Goal: Task Accomplishment & Management: Manage account settings

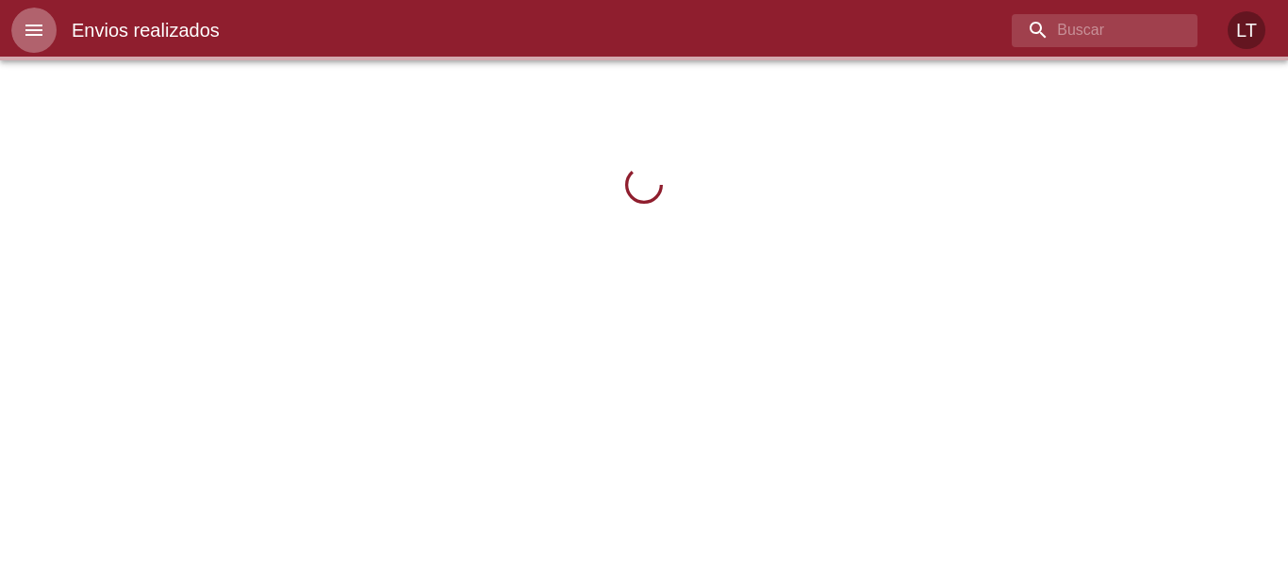
click at [55, 23] on button "menu" at bounding box center [33, 30] width 45 height 45
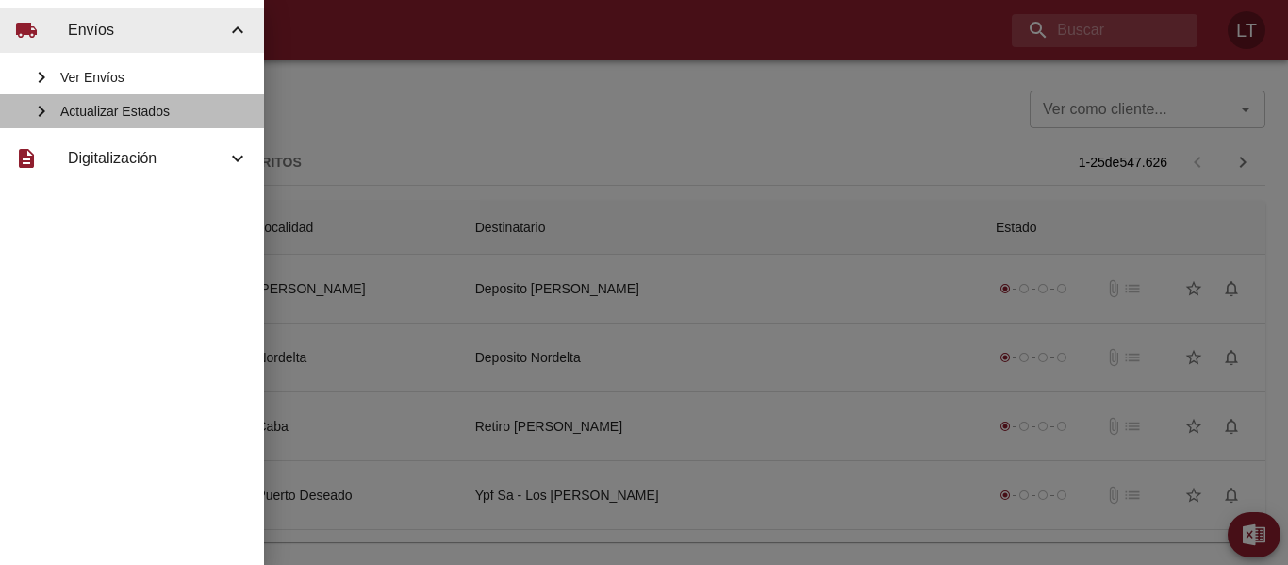
click at [111, 113] on span "Actualizar Estados" at bounding box center [154, 111] width 189 height 19
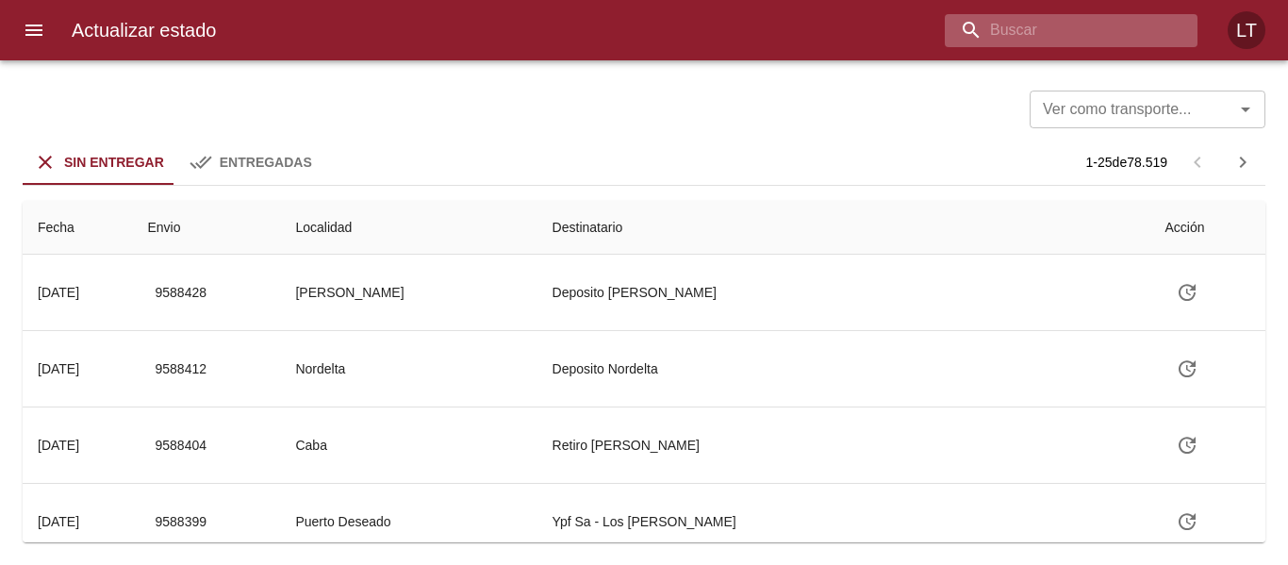
click at [1096, 21] on input "buscar" at bounding box center [1055, 30] width 221 height 33
type input "9546481"
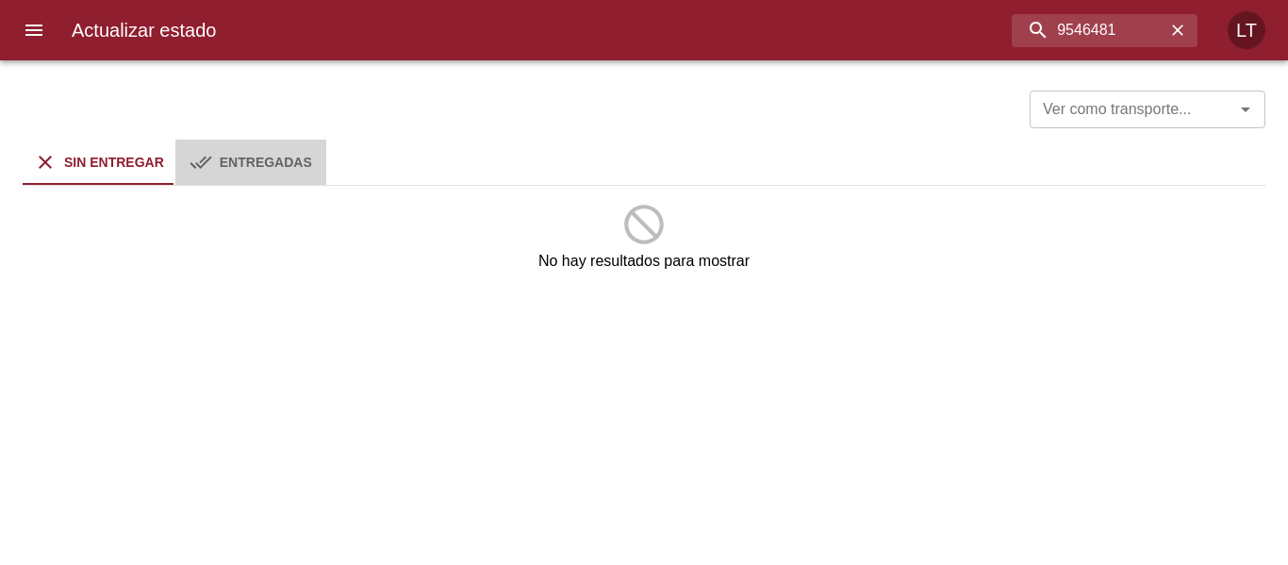
click at [225, 166] on span "Entregadas" at bounding box center [266, 162] width 92 height 15
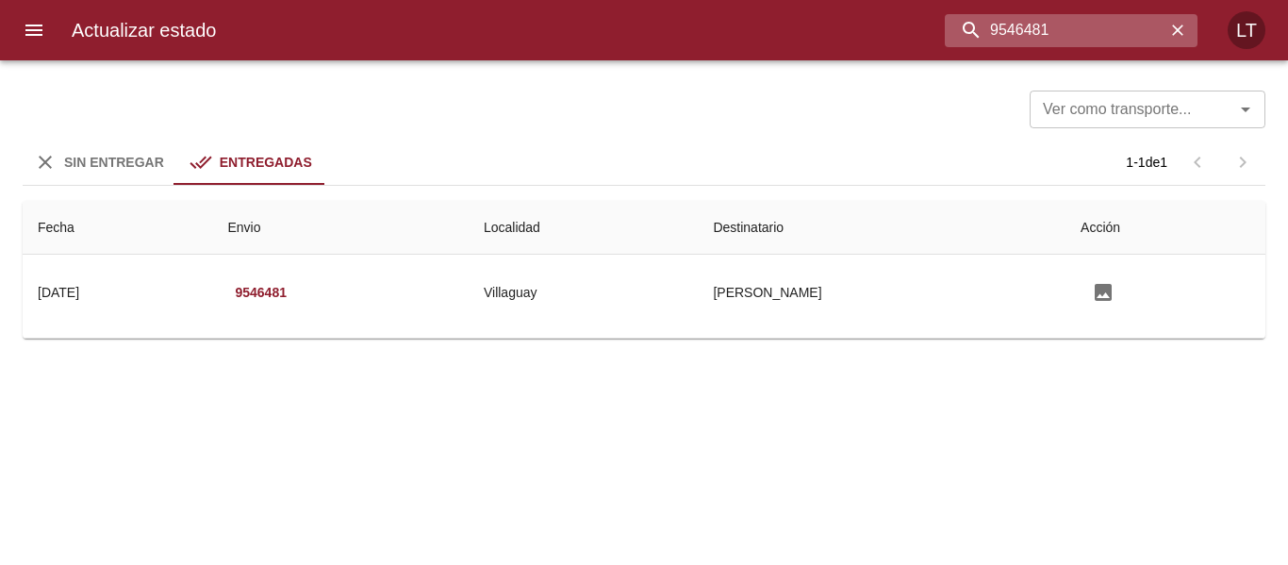
click at [1133, 45] on input "9546481" at bounding box center [1055, 30] width 221 height 33
click at [138, 172] on div "Sin Entregar" at bounding box center [114, 163] width 100 height 24
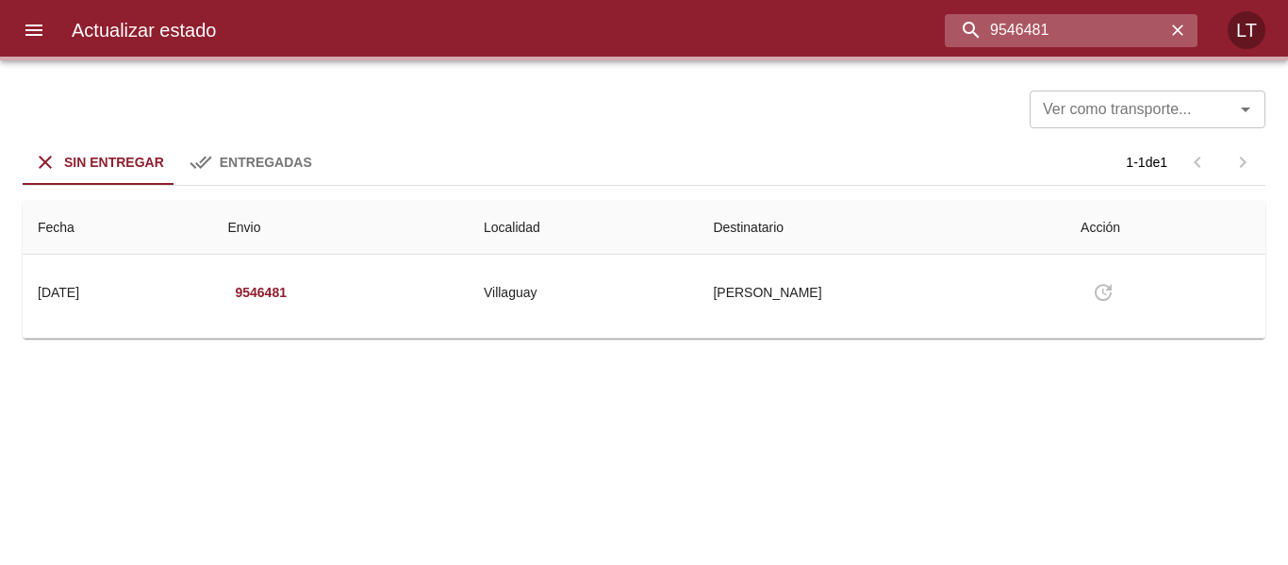
click at [1143, 29] on input "9546481" at bounding box center [1055, 30] width 221 height 33
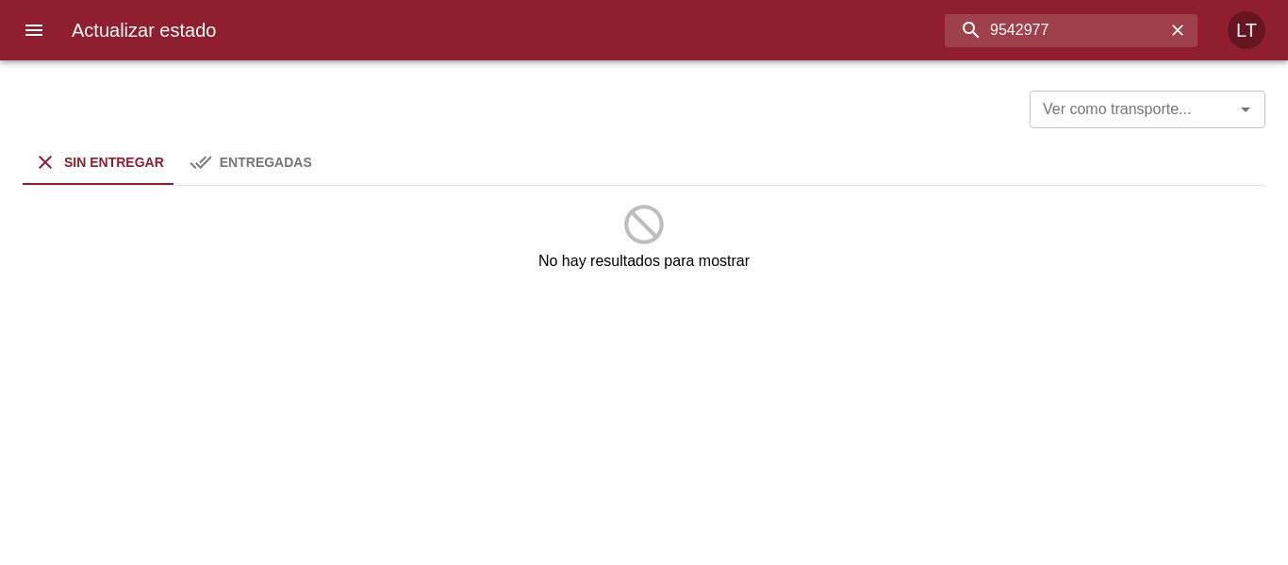
type input "9542977"
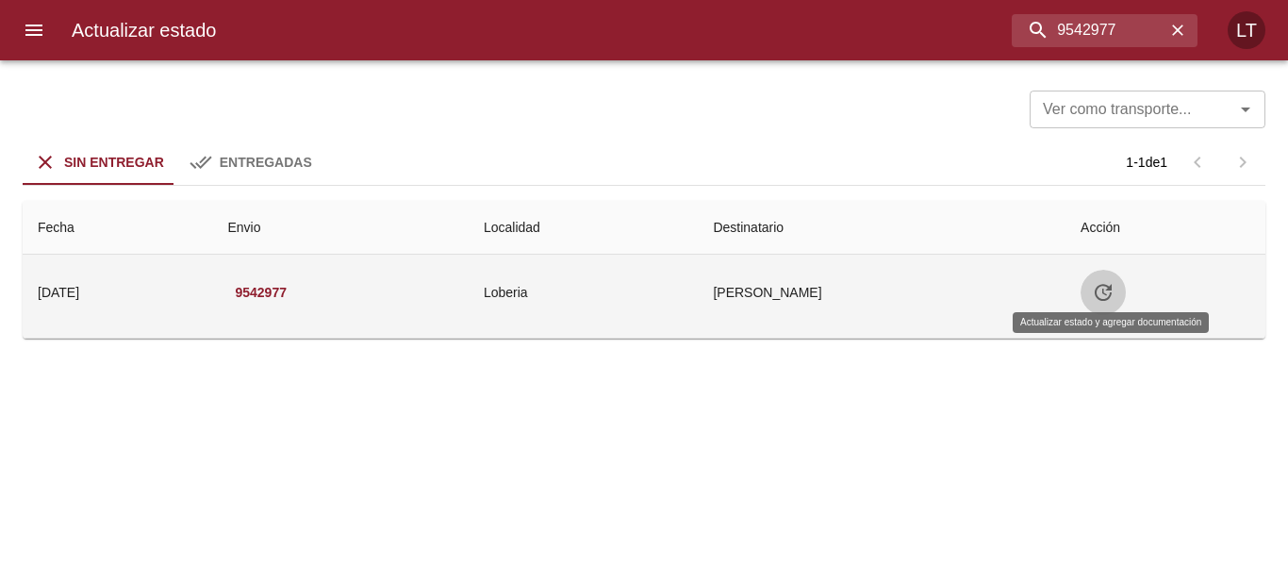
click at [1126, 295] on button "Tabla de envíos del cliente" at bounding box center [1102, 292] width 45 height 45
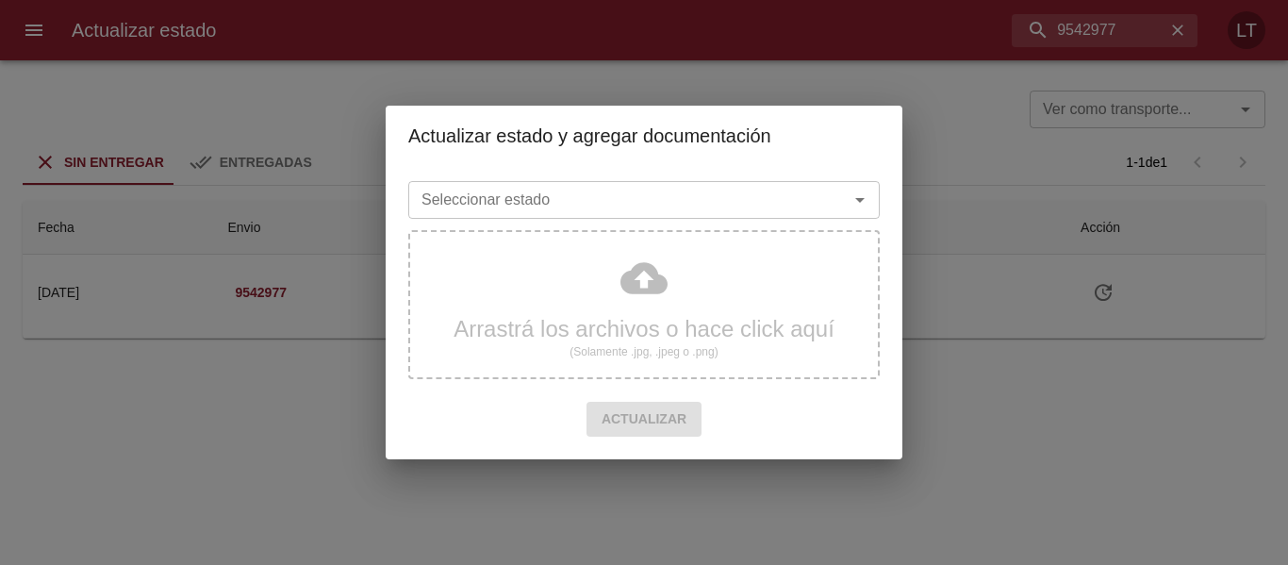
click at [846, 206] on div at bounding box center [846, 200] width 49 height 26
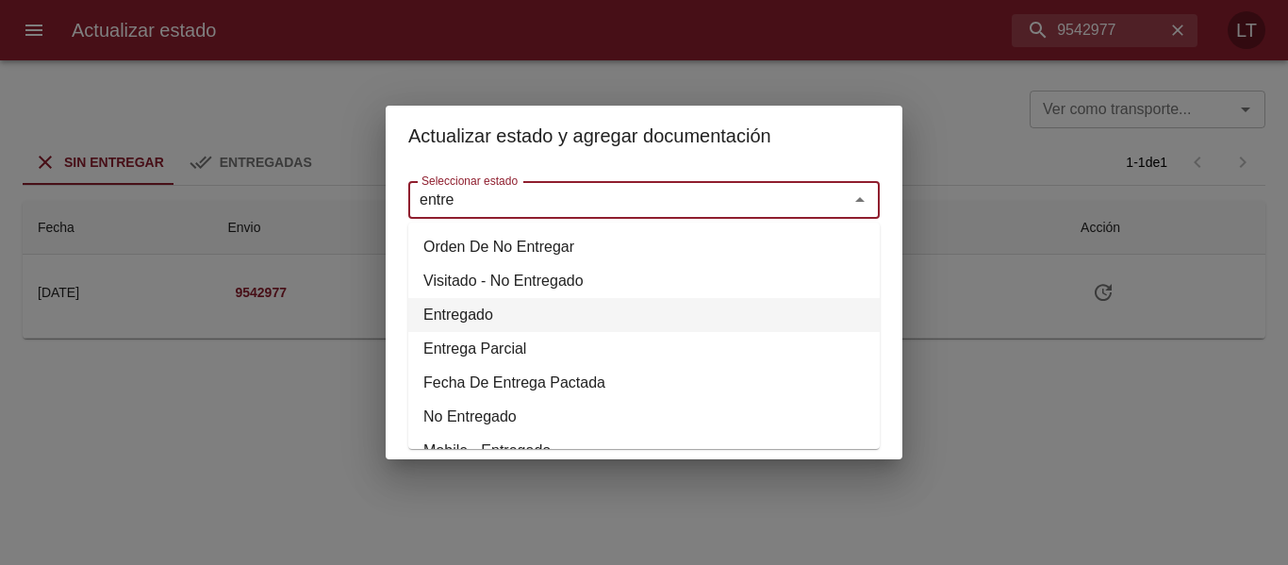
click at [479, 312] on li "Entregado" at bounding box center [643, 315] width 471 height 34
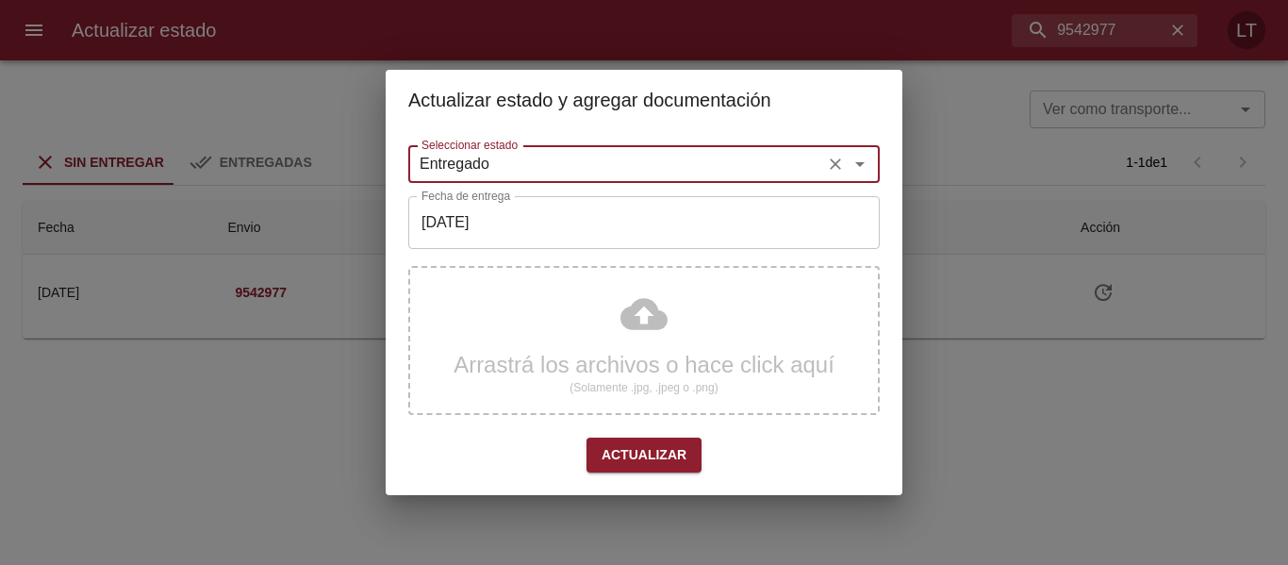
type input "Entregado"
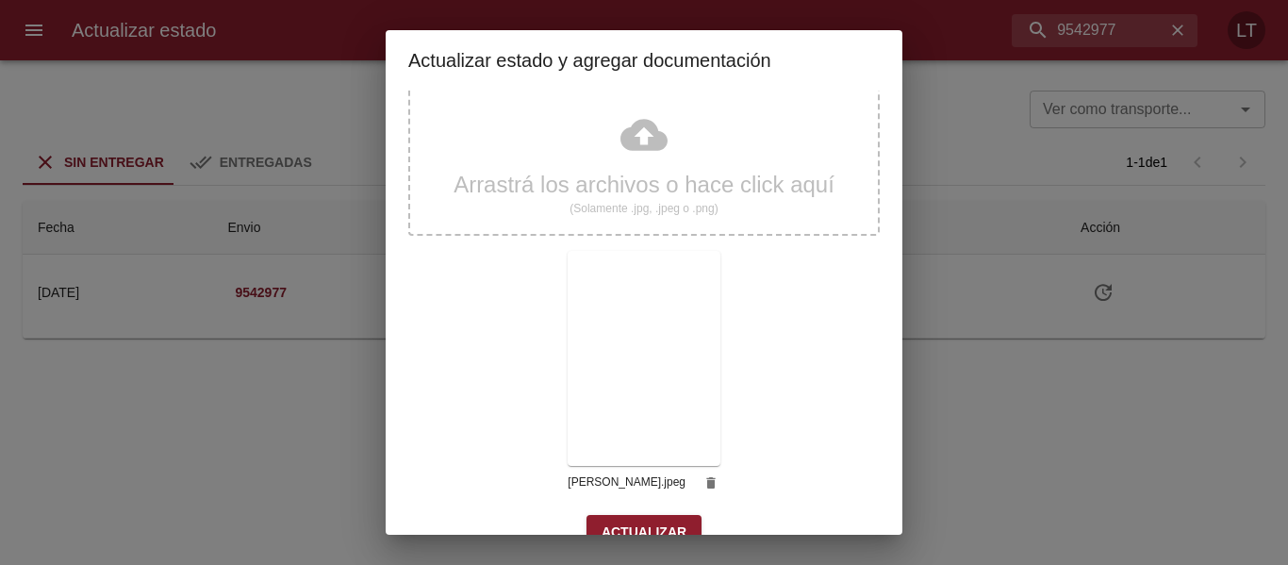
scroll to position [176, 0]
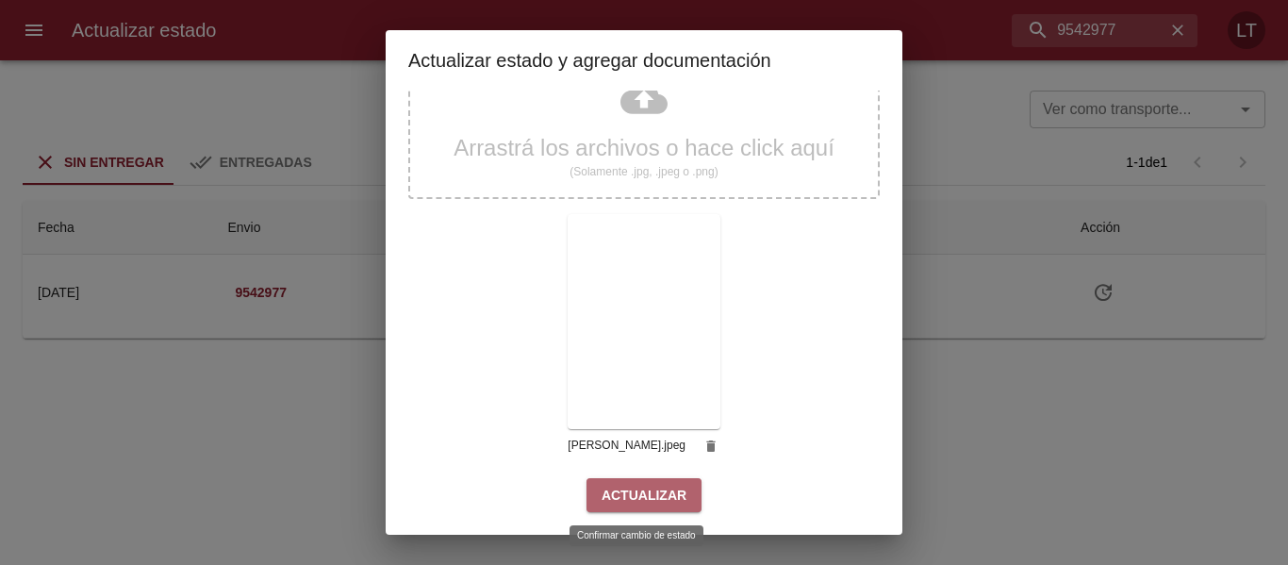
click at [652, 491] on span "Actualizar" at bounding box center [643, 496] width 85 height 24
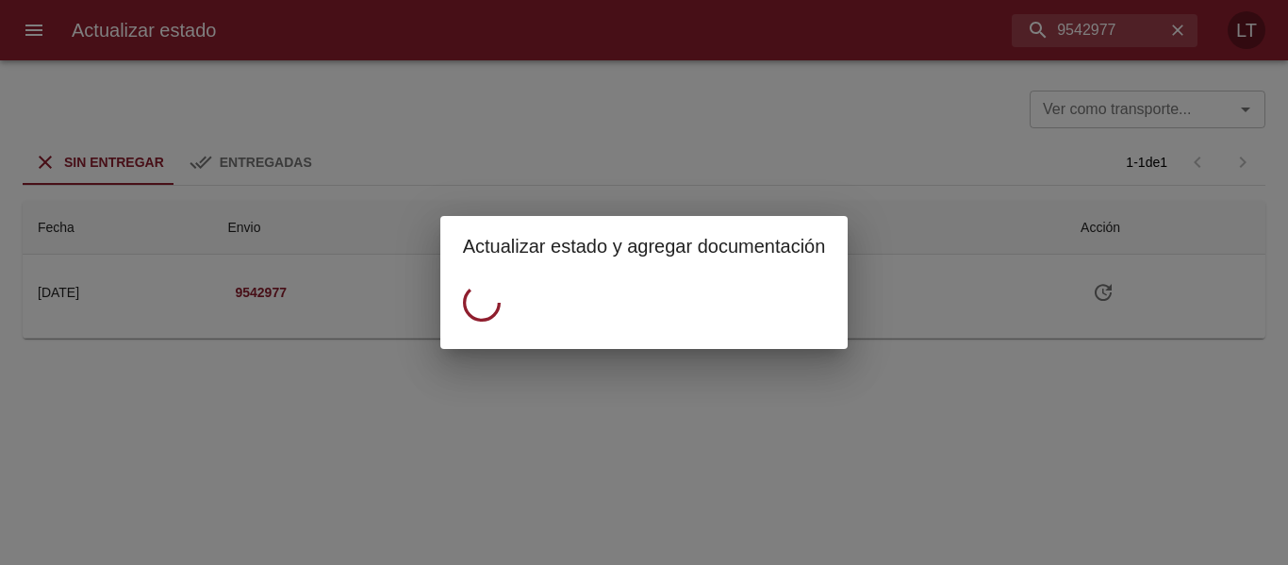
click at [1085, 53] on div "Actualizar estado y agregar documentación" at bounding box center [644, 282] width 1288 height 565
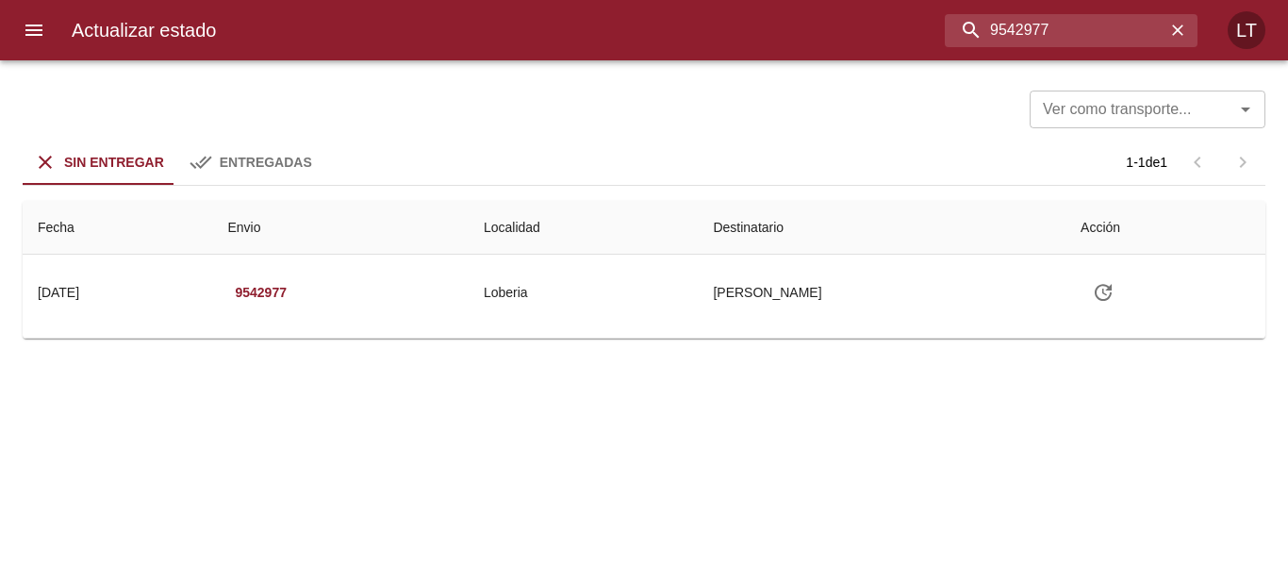
click at [1078, 32] on input "9542977" at bounding box center [1055, 30] width 221 height 33
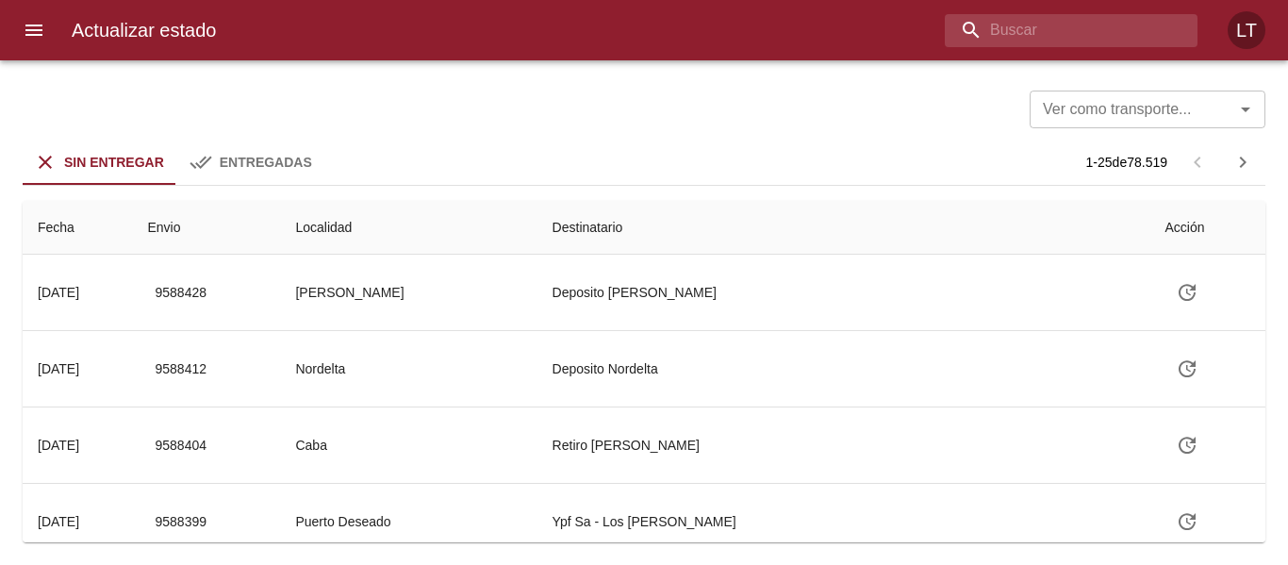
click at [1078, 32] on input "buscar" at bounding box center [1055, 30] width 221 height 33
paste input "9542977"
type input "9542977"
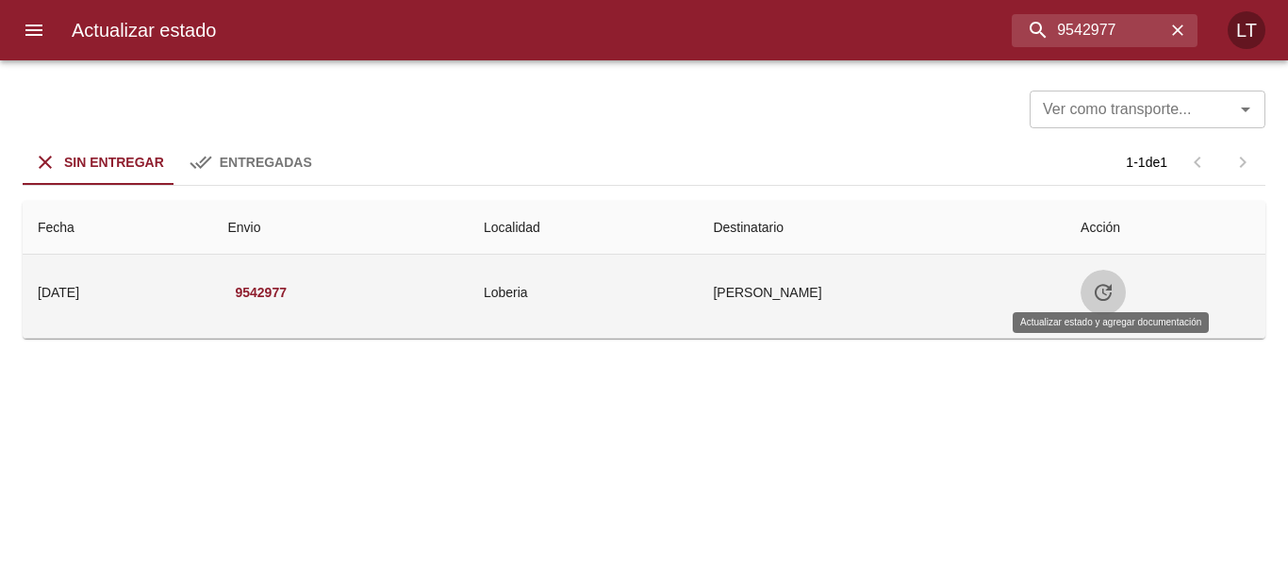
click at [1114, 303] on icon "Tabla de envíos del cliente" at bounding box center [1103, 292] width 23 height 23
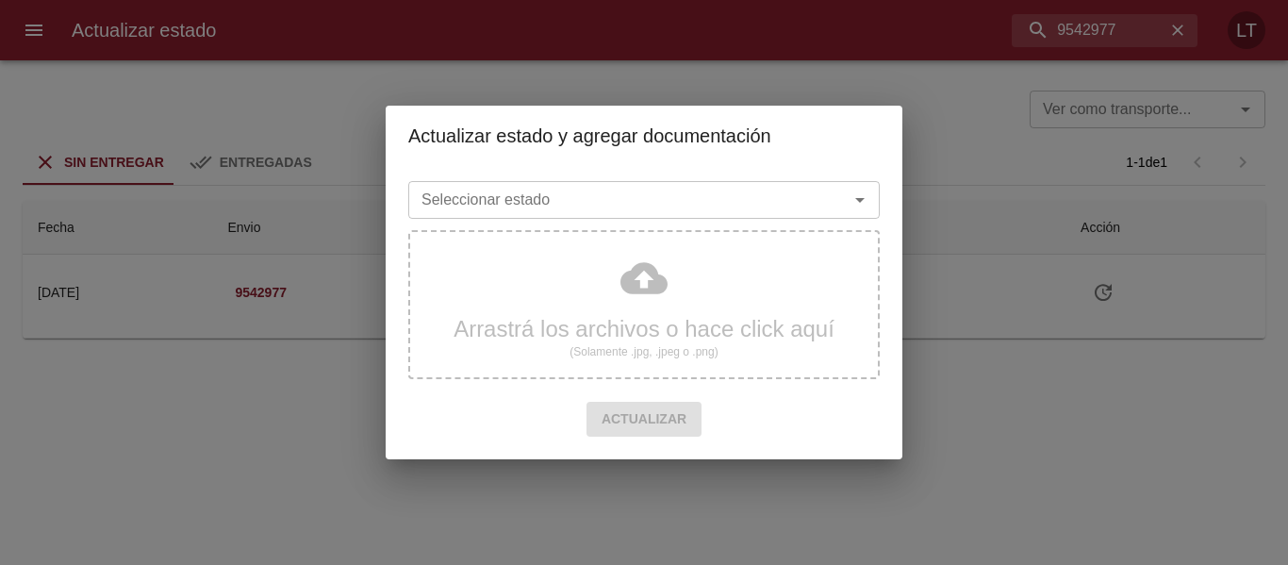
click at [679, 167] on div "Seleccionar estado Seleccionar estado Arrastrá los archivos o hace click aquí (…" at bounding box center [644, 312] width 517 height 293
click at [678, 172] on div "Seleccionar estado Seleccionar estado Arrastrá los archivos o hace click aquí (…" at bounding box center [644, 312] width 517 height 293
click at [678, 178] on div "Seleccionar estado Seleccionar estado" at bounding box center [643, 197] width 471 height 49
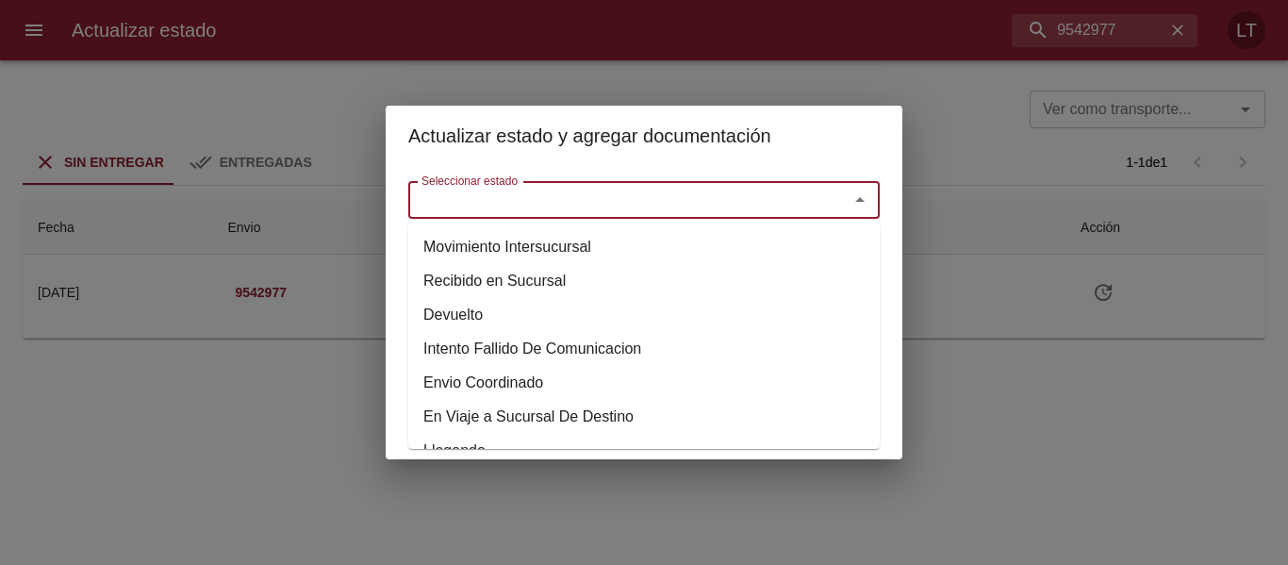
click at [684, 189] on input "Seleccionar estado" at bounding box center [616, 200] width 404 height 26
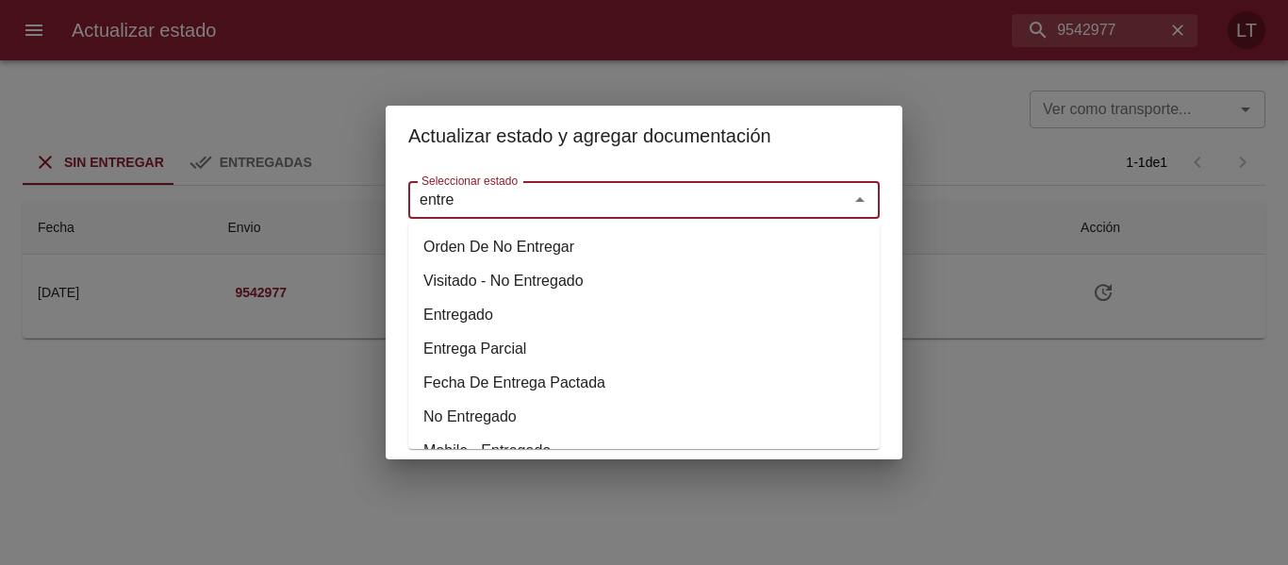
drag, startPoint x: 503, startPoint y: 294, endPoint x: 481, endPoint y: 304, distance: 24.9
click at [502, 295] on li "Visitado - No Entregado" at bounding box center [643, 281] width 471 height 34
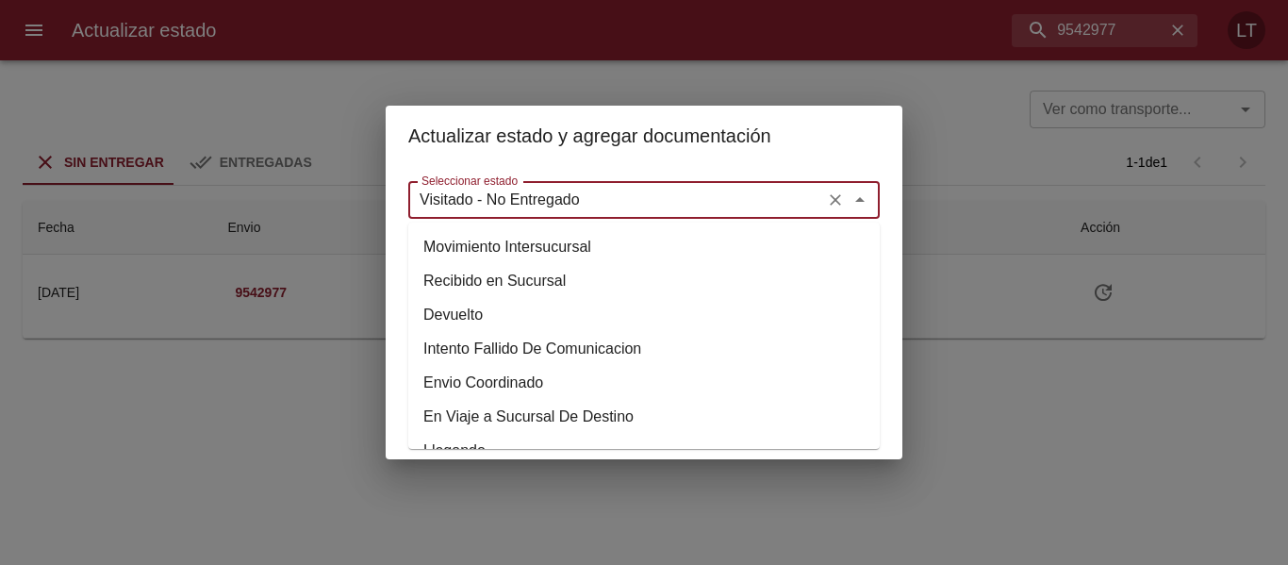
click at [541, 196] on input "Visitado - No Entregado" at bounding box center [616, 200] width 404 height 26
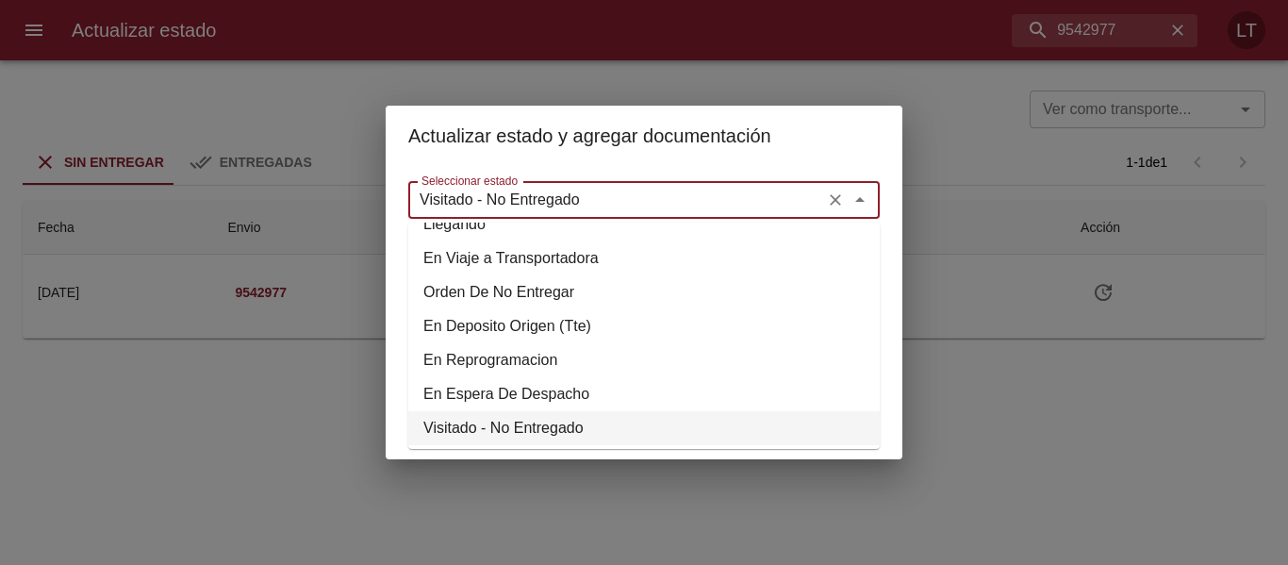
click at [541, 196] on input "Visitado - No Entregado" at bounding box center [616, 200] width 404 height 26
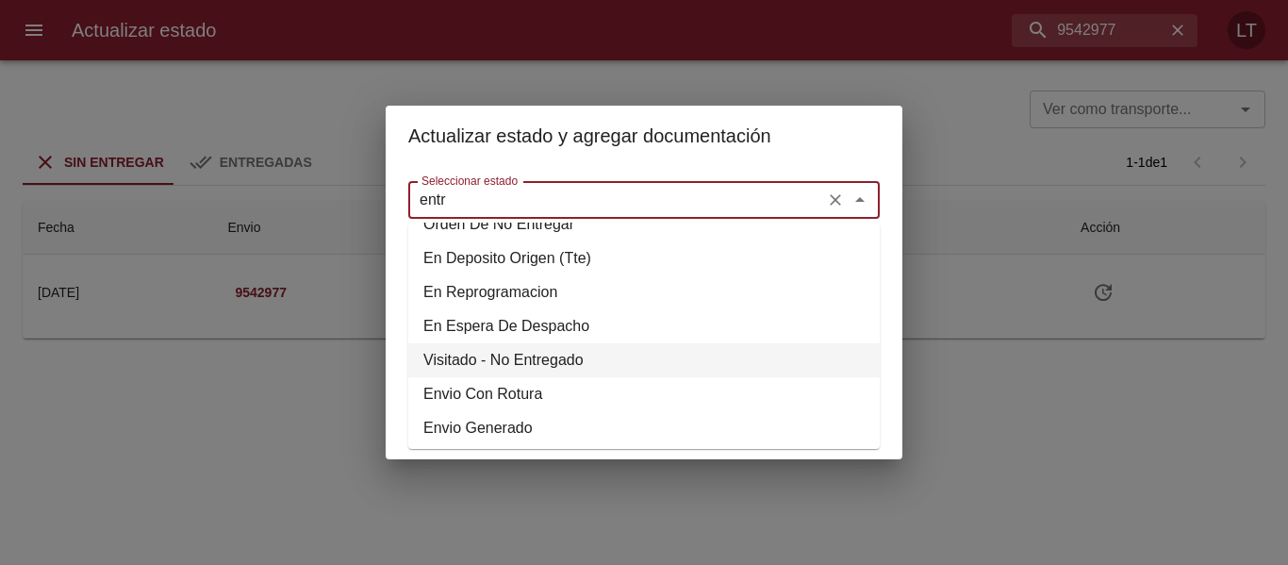
scroll to position [45, 0]
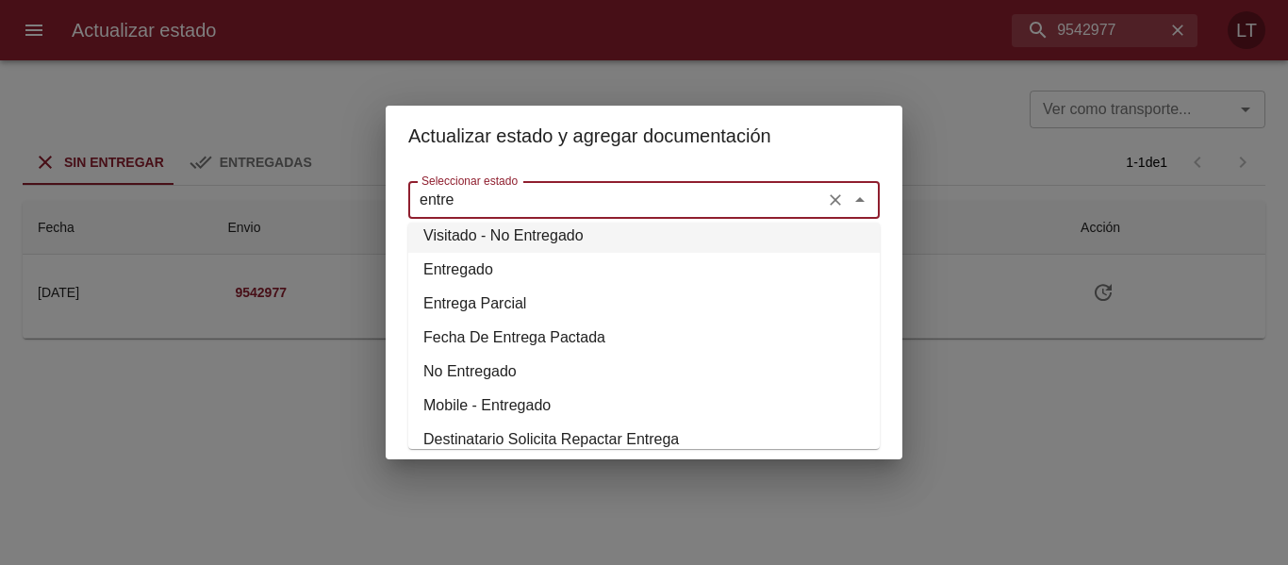
click at [493, 271] on li "Entregado" at bounding box center [643, 270] width 471 height 34
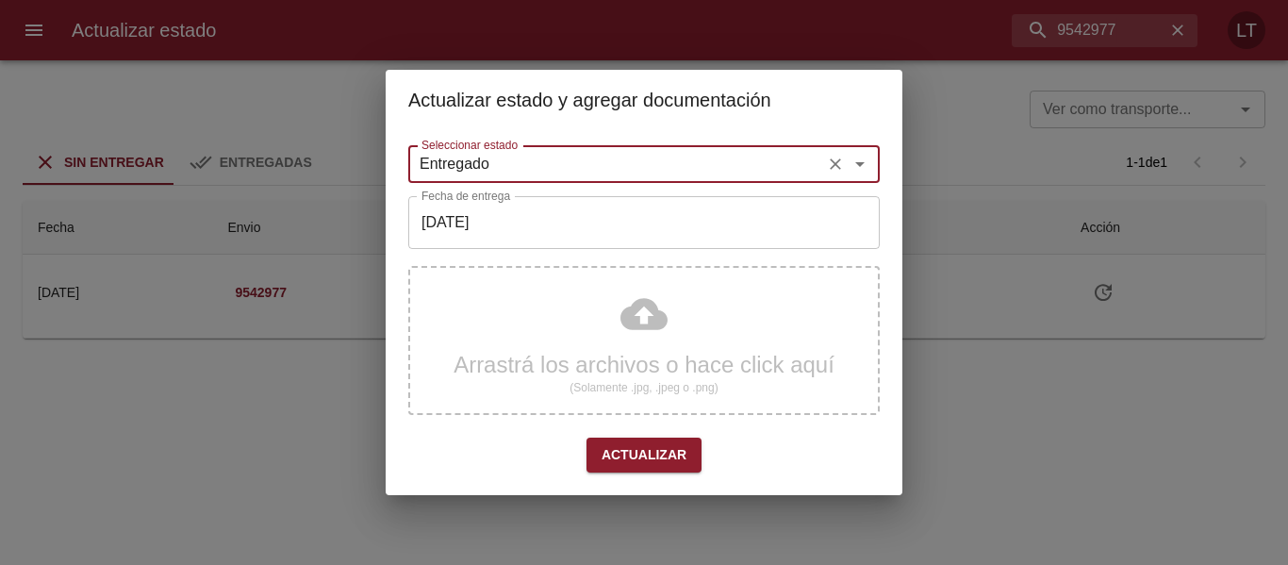
type input "Entregado"
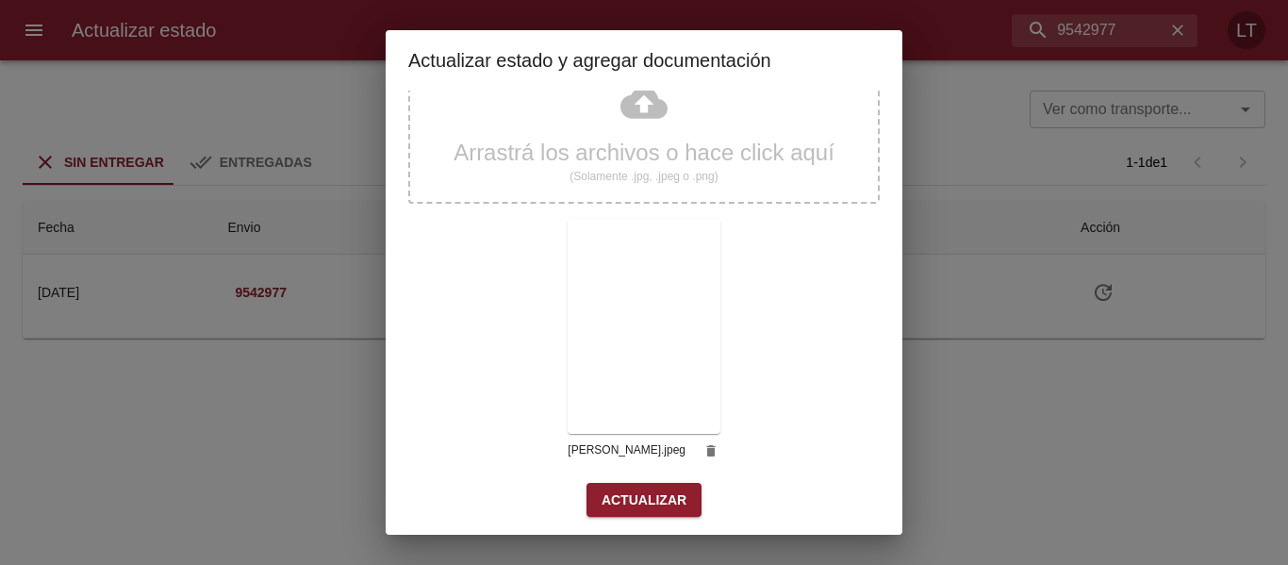
scroll to position [176, 0]
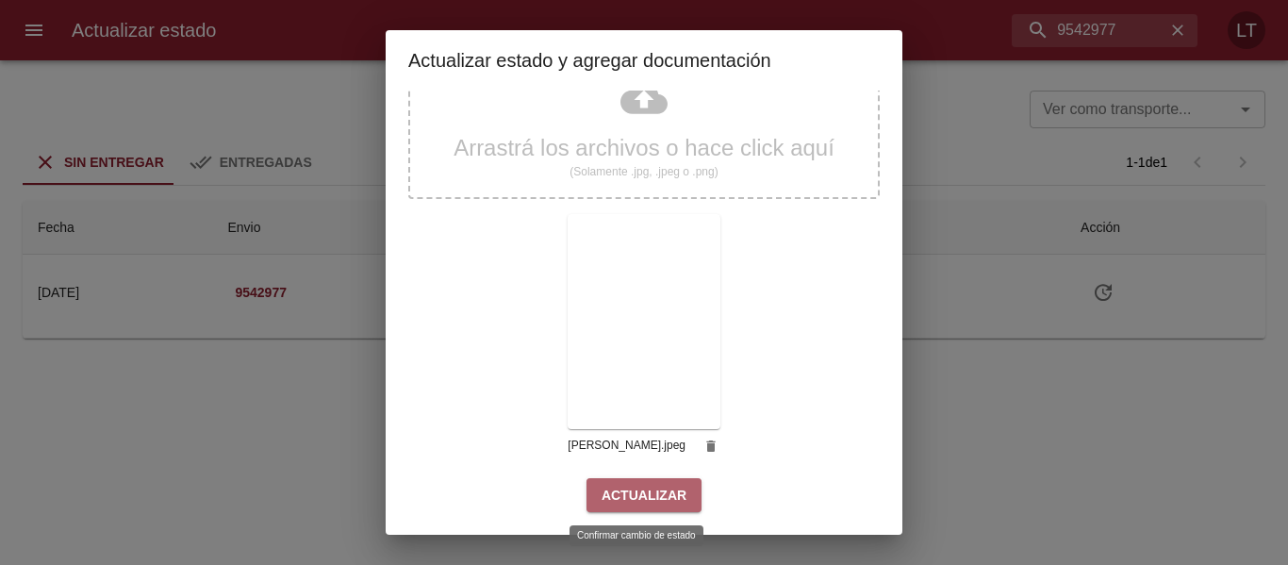
click at [653, 499] on span "Actualizar" at bounding box center [643, 496] width 85 height 24
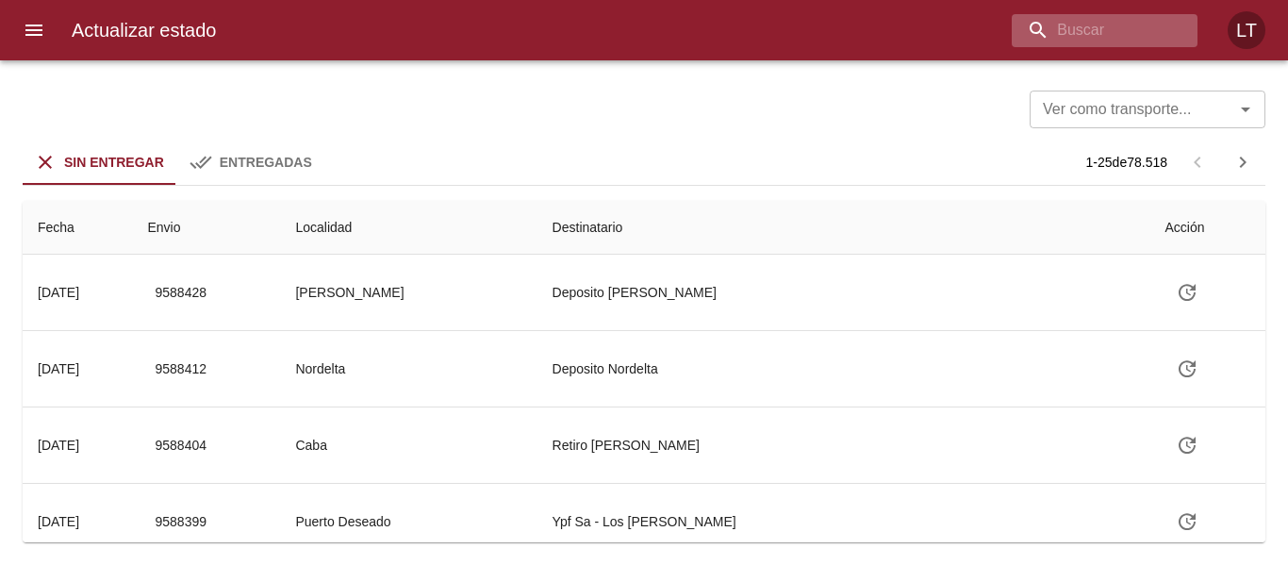
click at [1186, 19] on div at bounding box center [1105, 30] width 186 height 33
type input "9568725"
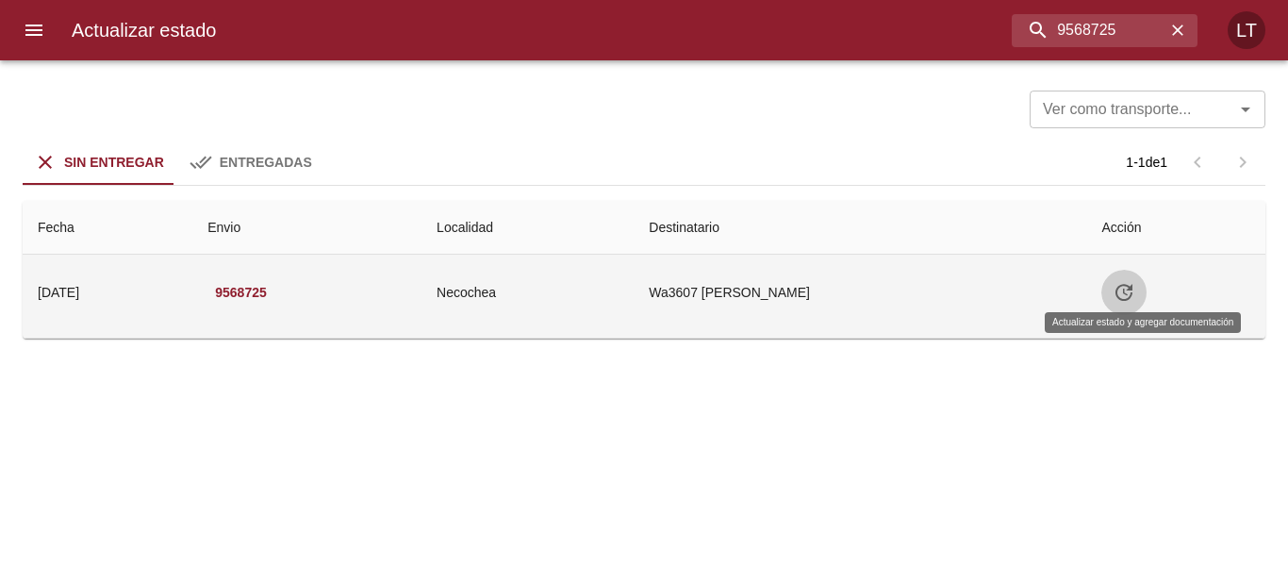
click at [1126, 297] on button "Tabla de envíos del cliente" at bounding box center [1123, 292] width 45 height 45
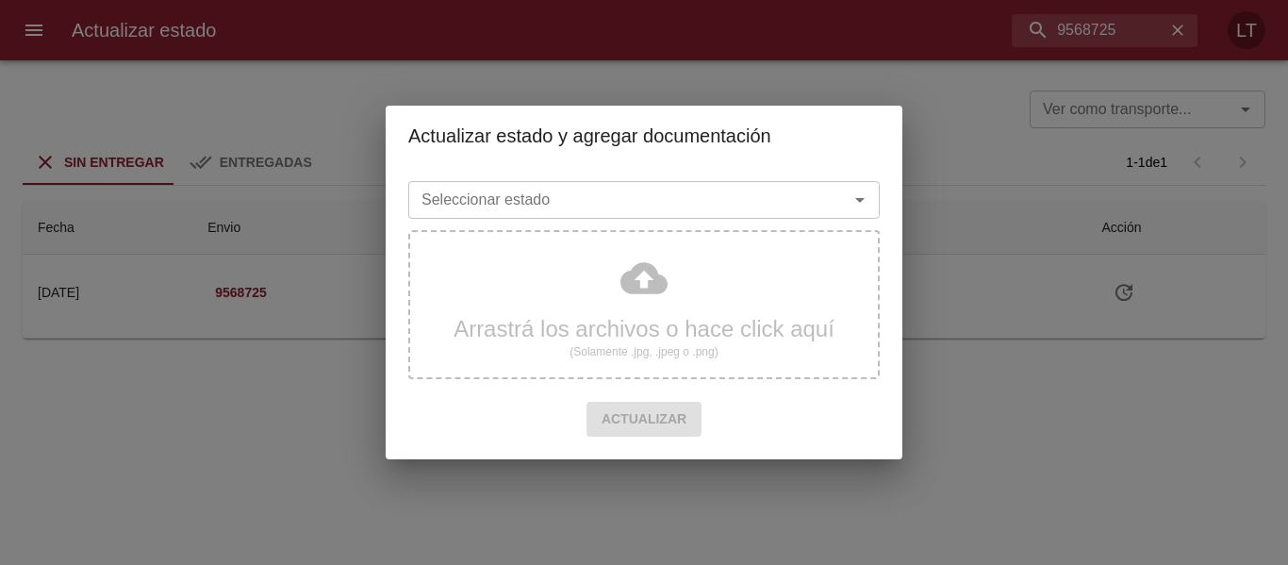
click at [544, 198] on input "Seleccionar estado" at bounding box center [616, 200] width 404 height 26
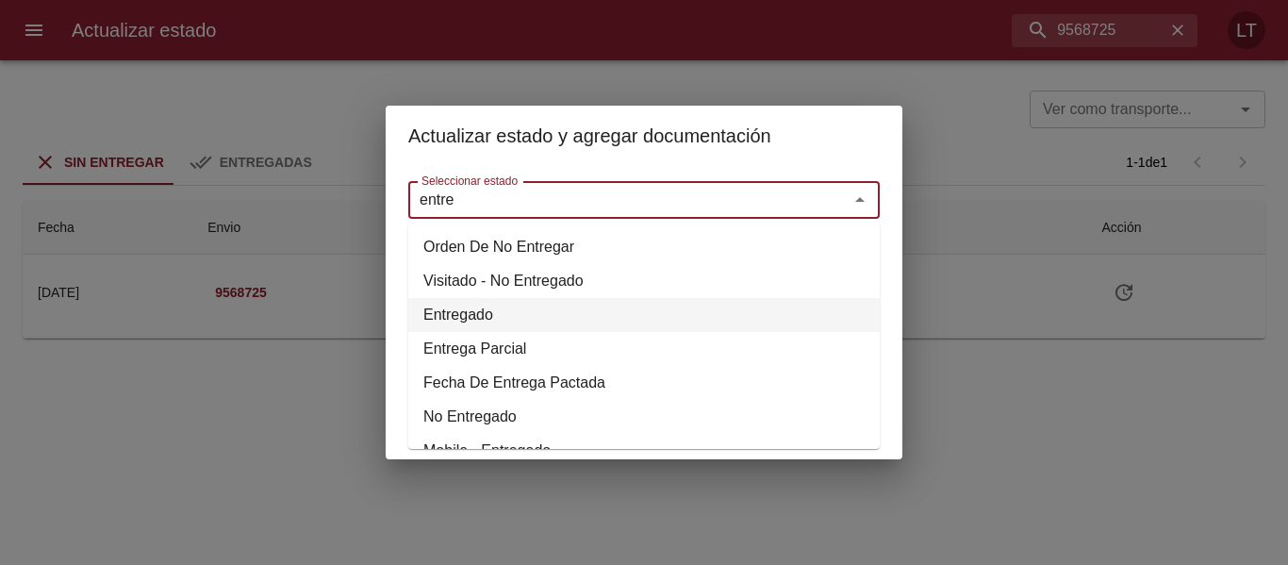
click at [462, 304] on li "Entregado" at bounding box center [643, 315] width 471 height 34
type input "Entregado"
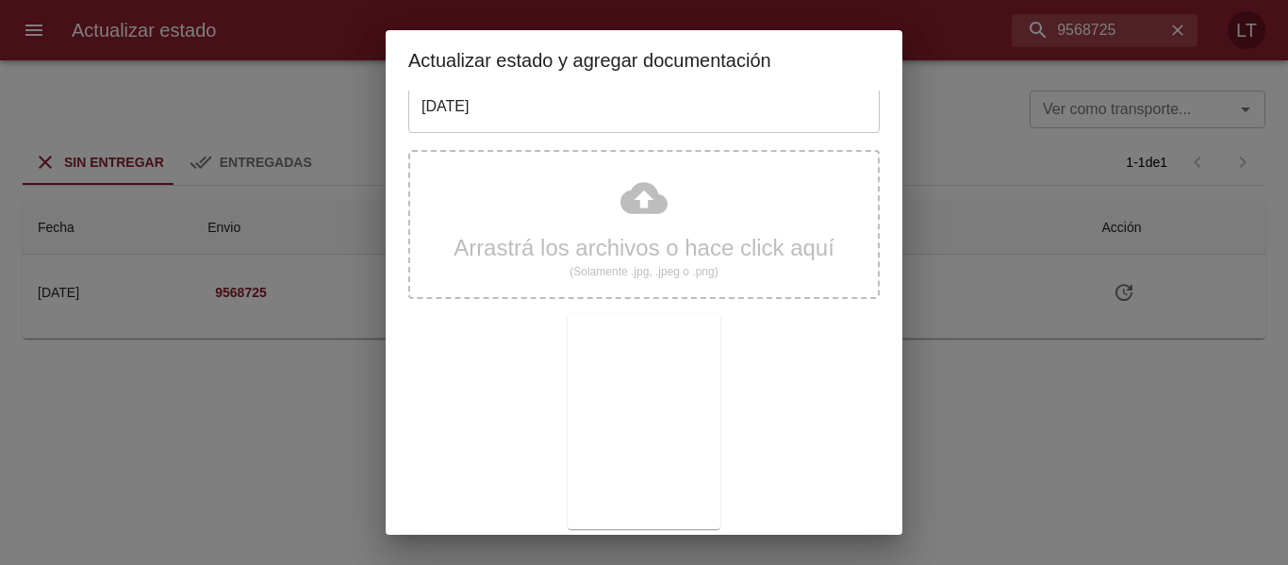
scroll to position [176, 0]
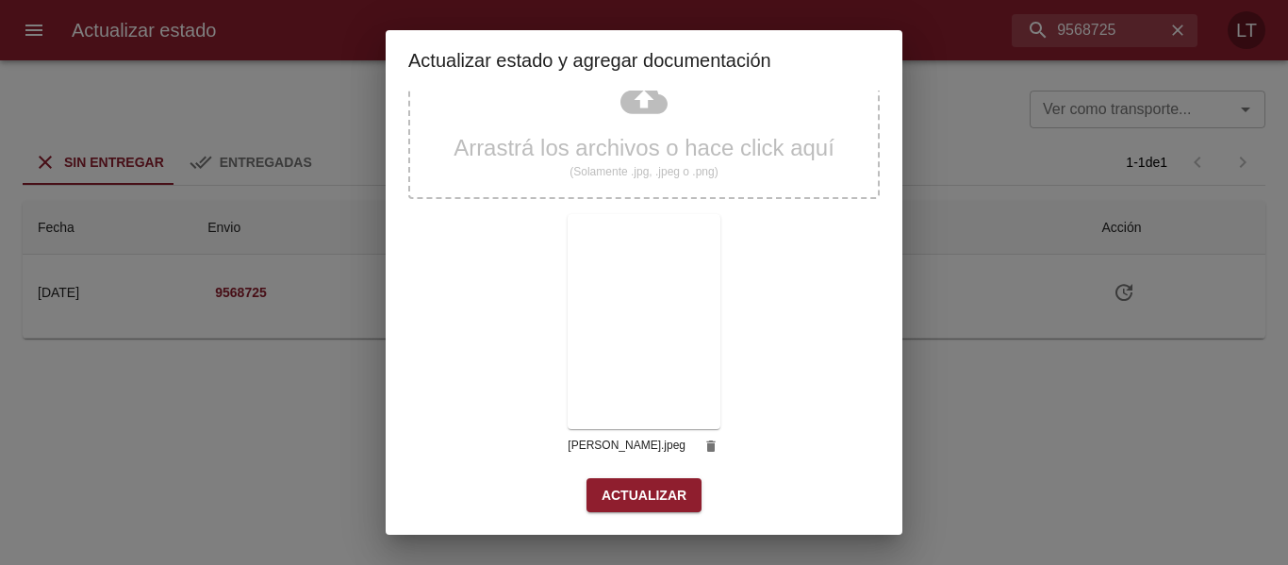
click at [650, 469] on div "Arrastrá los archivos o hace click aquí (Solamente .jpg, .jpeg o .png) melluso.…" at bounding box center [643, 260] width 471 height 436
click at [647, 493] on span "Actualizar" at bounding box center [643, 496] width 85 height 24
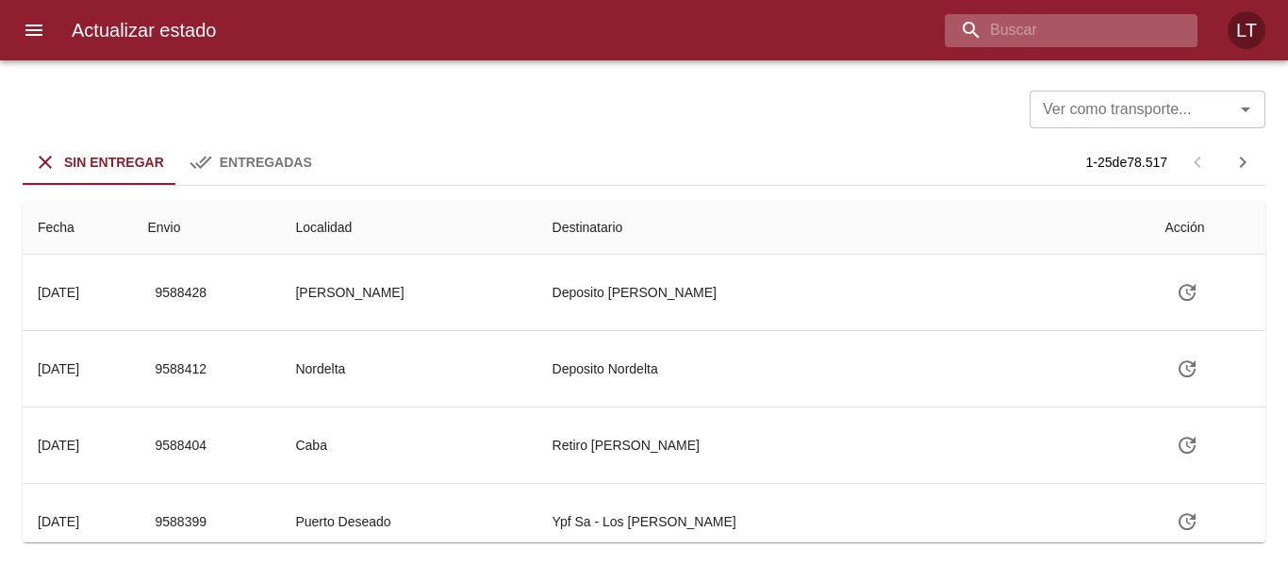
click at [1039, 25] on input "buscar" at bounding box center [1055, 30] width 221 height 33
type input "9568439"
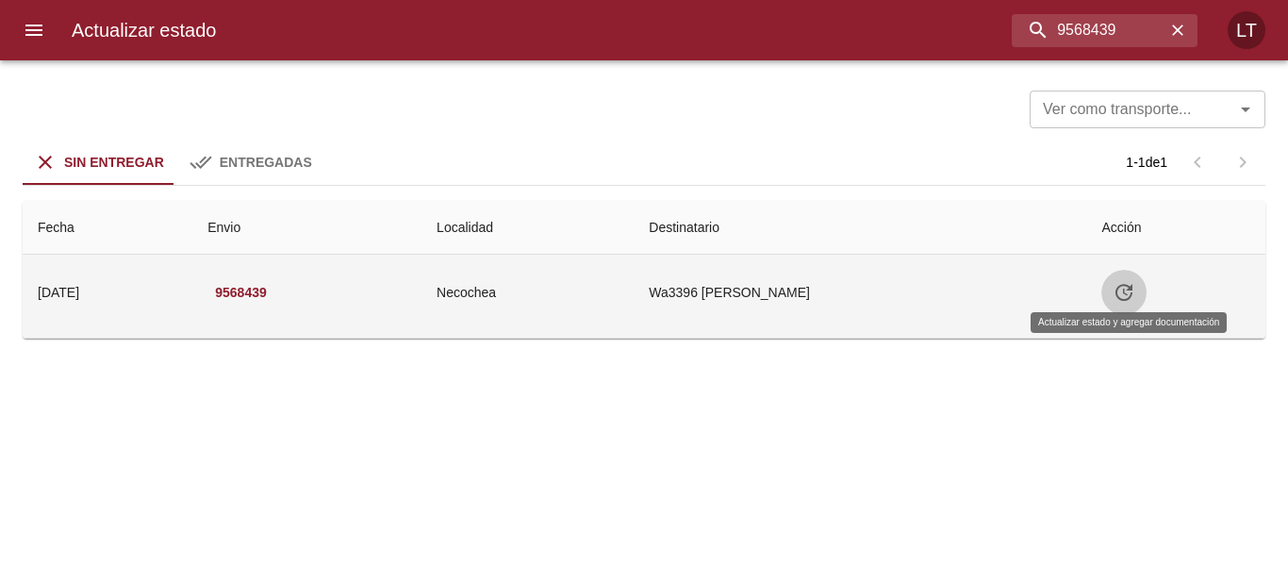
click at [1143, 292] on button "Tabla de envíos del cliente" at bounding box center [1123, 292] width 45 height 45
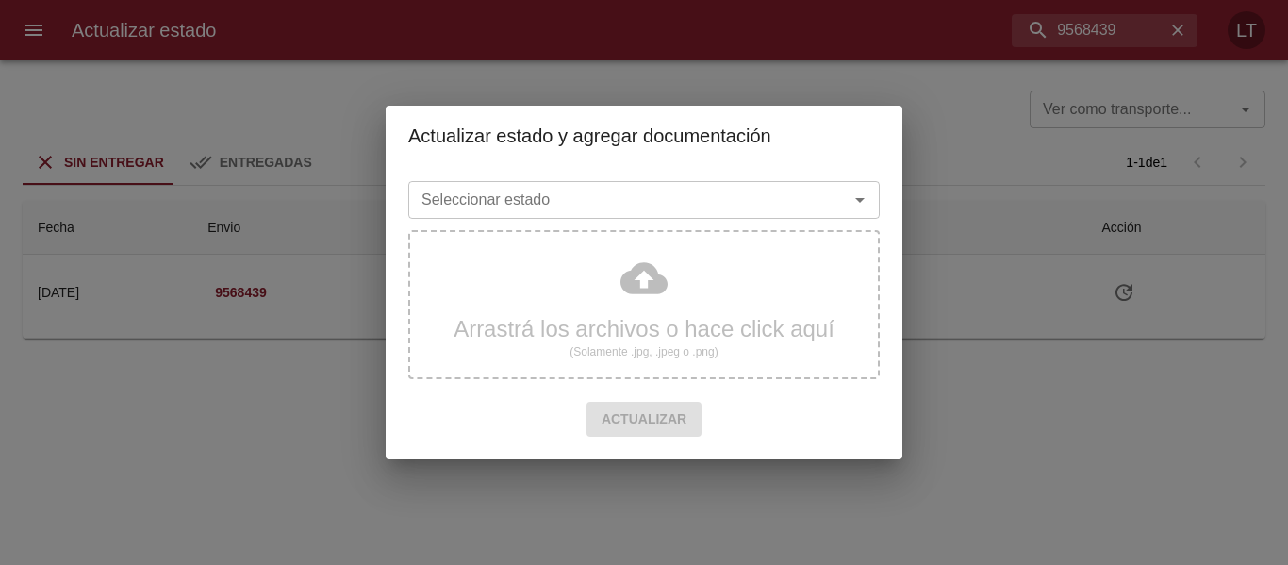
click at [634, 204] on input "Seleccionar estado" at bounding box center [616, 200] width 404 height 26
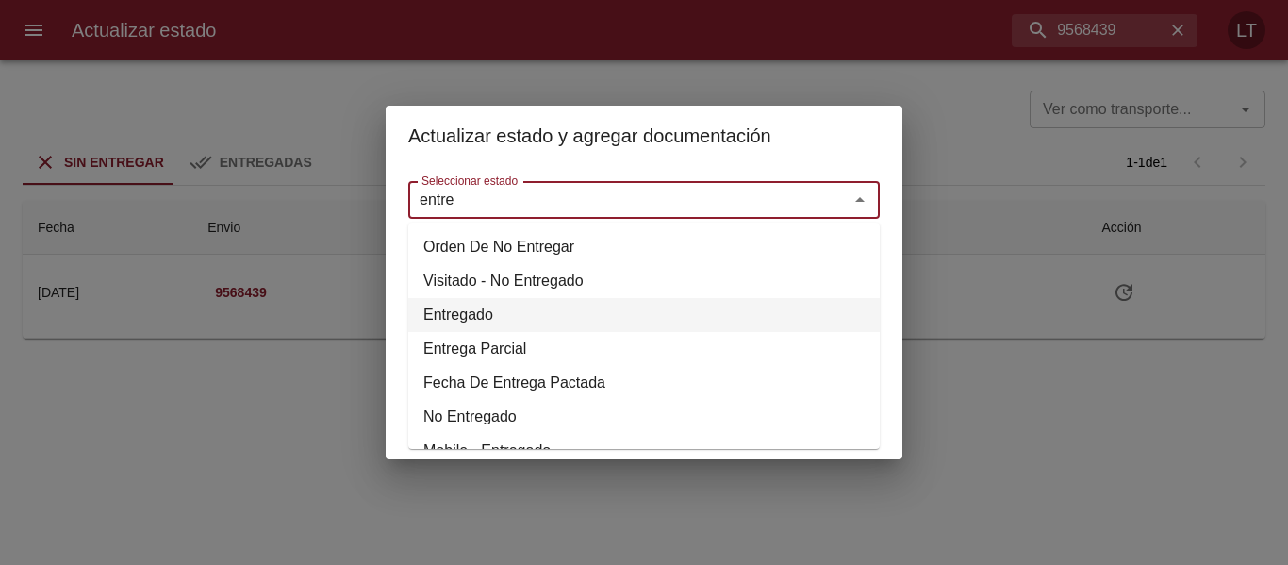
click at [518, 301] on li "Entregado" at bounding box center [643, 315] width 471 height 34
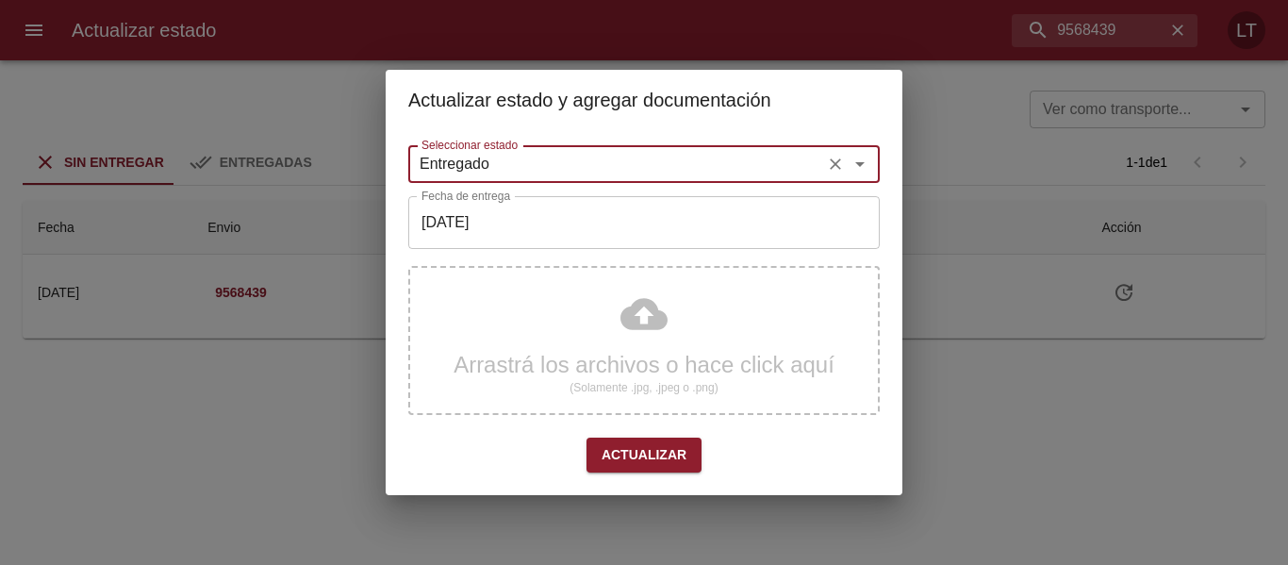
type input "Entregado"
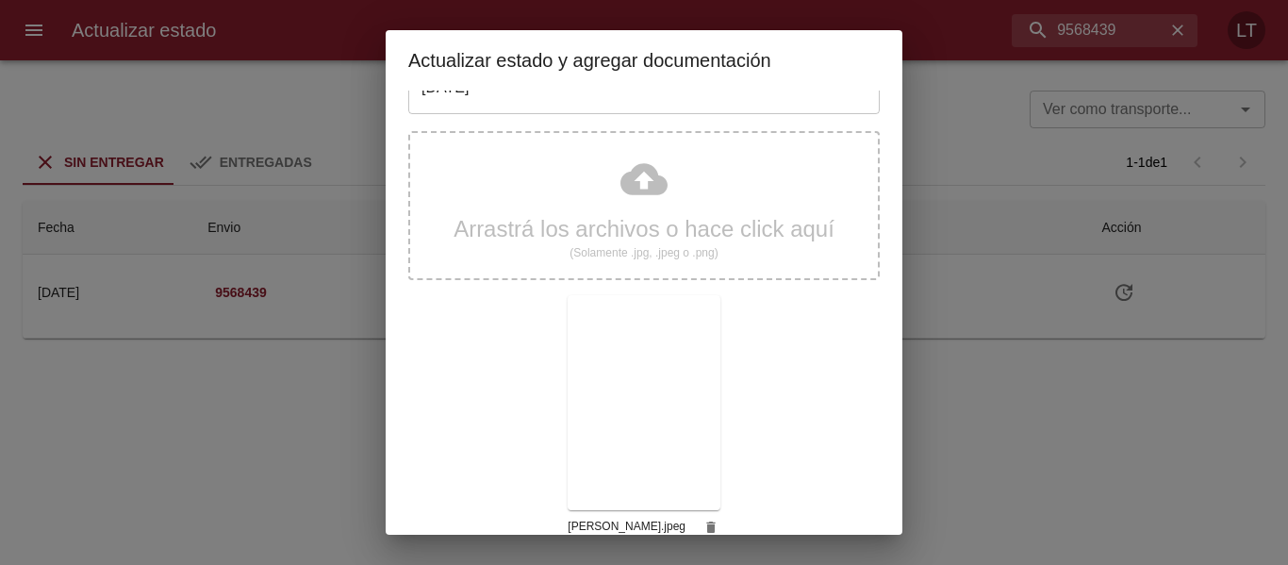
scroll to position [176, 0]
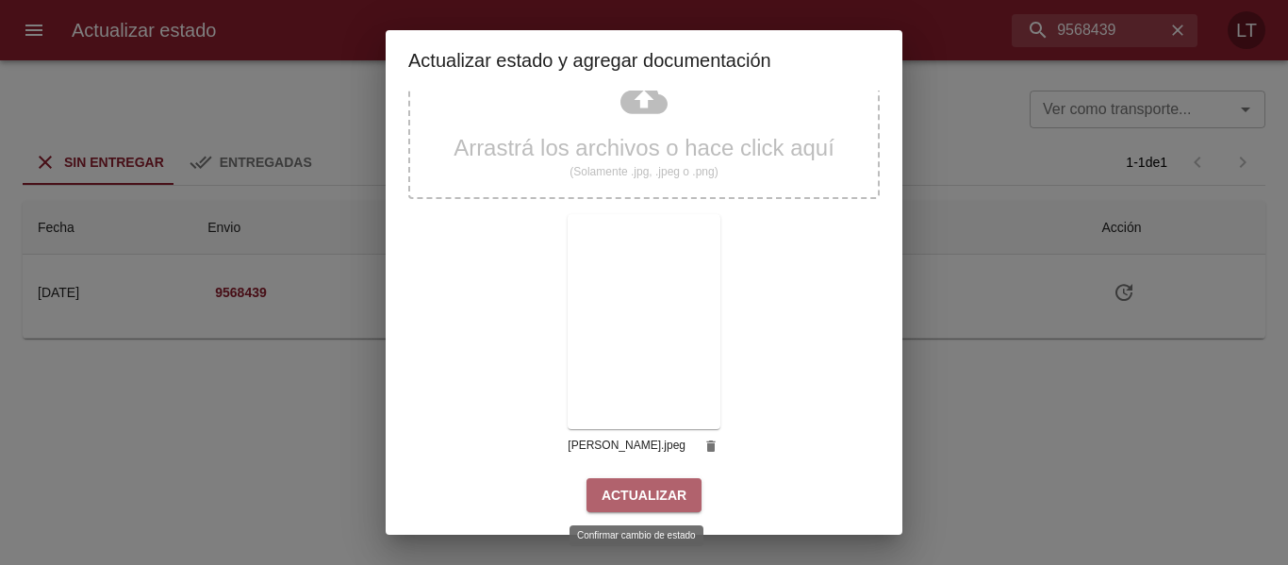
click at [661, 499] on span "Actualizar" at bounding box center [643, 496] width 85 height 24
